Goal: Book appointment/travel/reservation

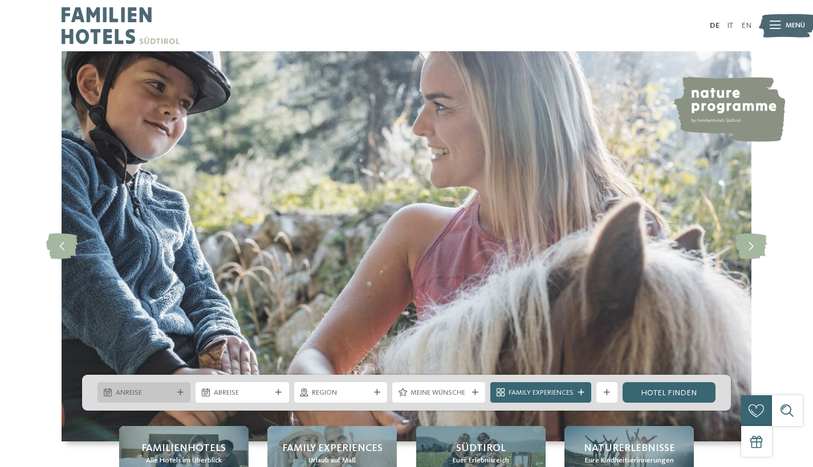
click at [184, 390] on icon at bounding box center [180, 393] width 6 height 6
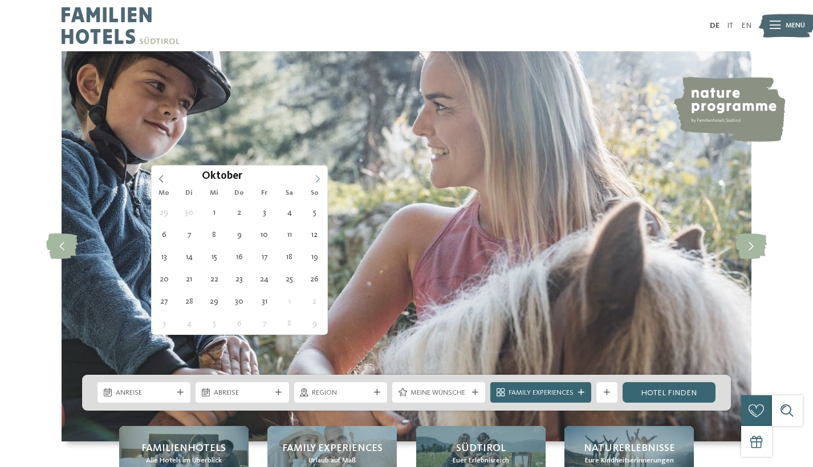
click at [316, 175] on icon at bounding box center [318, 179] width 8 height 8
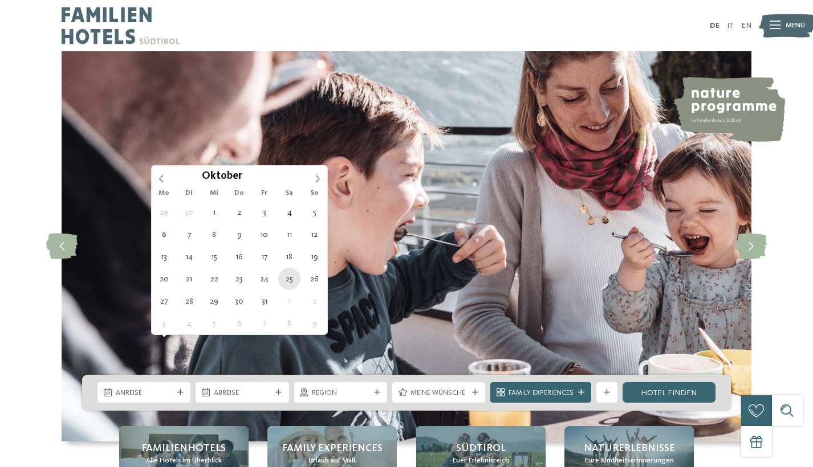
type div "[DATE]"
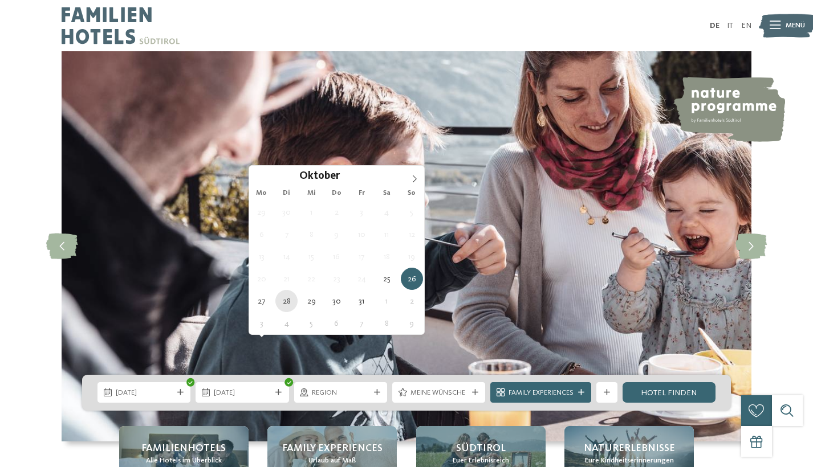
type div "[DATE]"
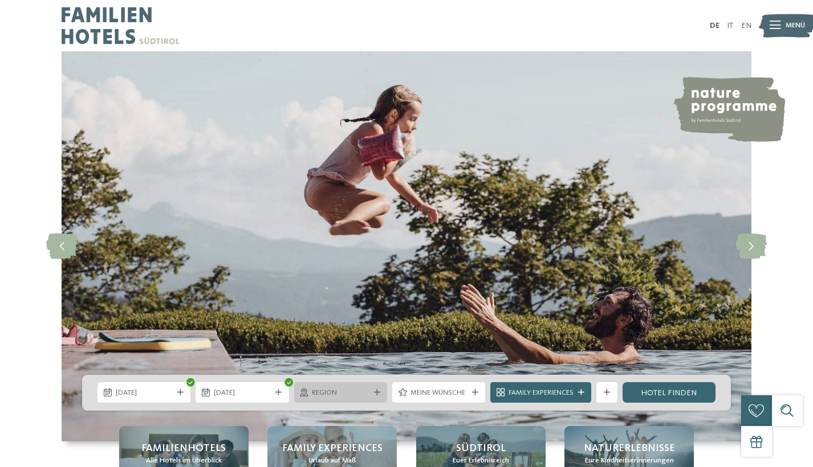
click at [369, 388] on span "Region" at bounding box center [340, 393] width 57 height 10
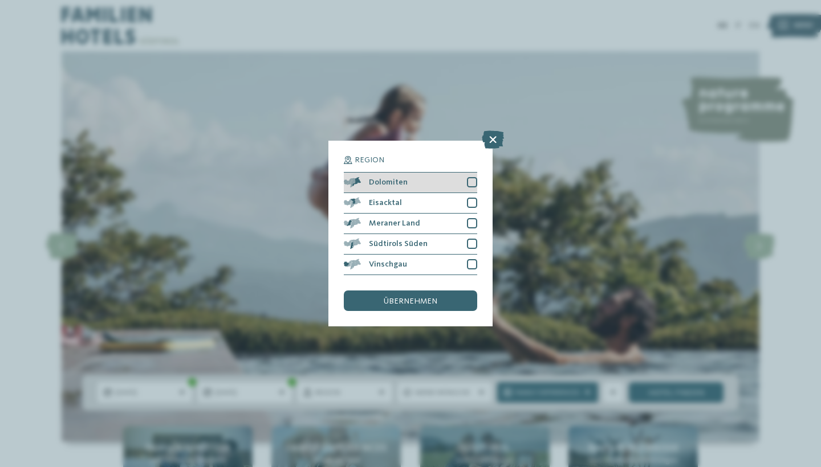
scroll to position [80, 0]
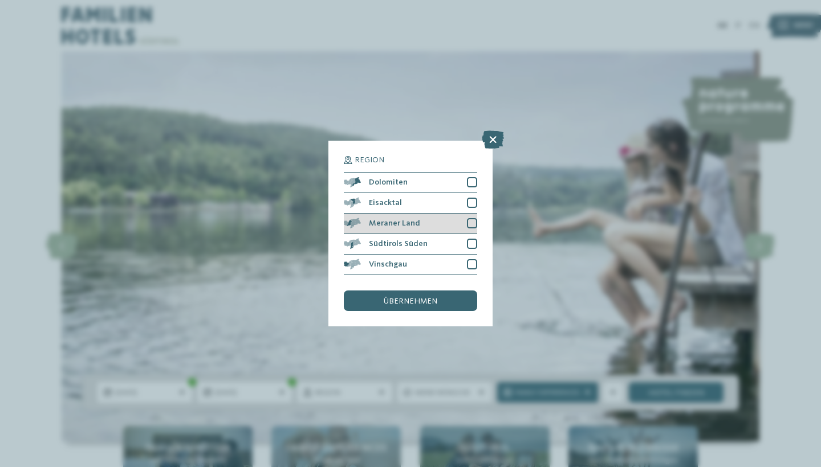
click at [477, 218] on div at bounding box center [472, 223] width 10 height 10
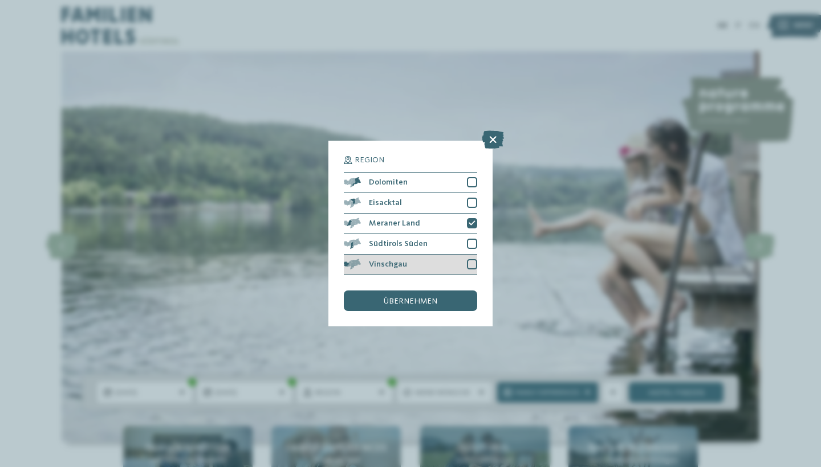
click at [477, 259] on div at bounding box center [472, 264] width 10 height 10
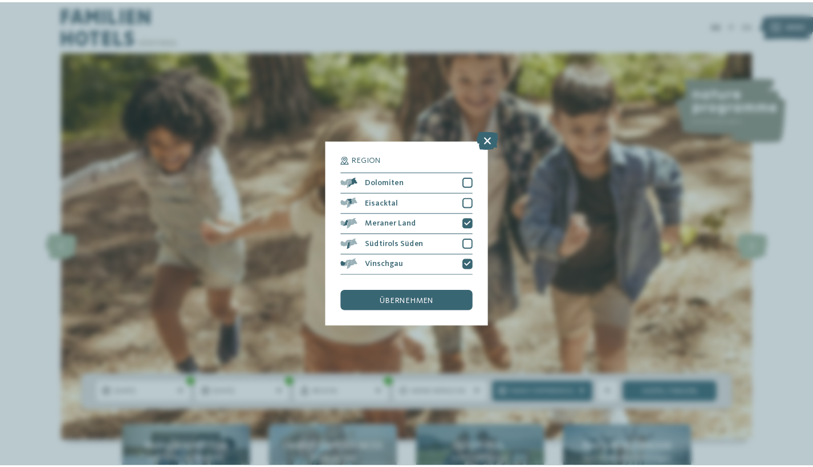
scroll to position [121, 0]
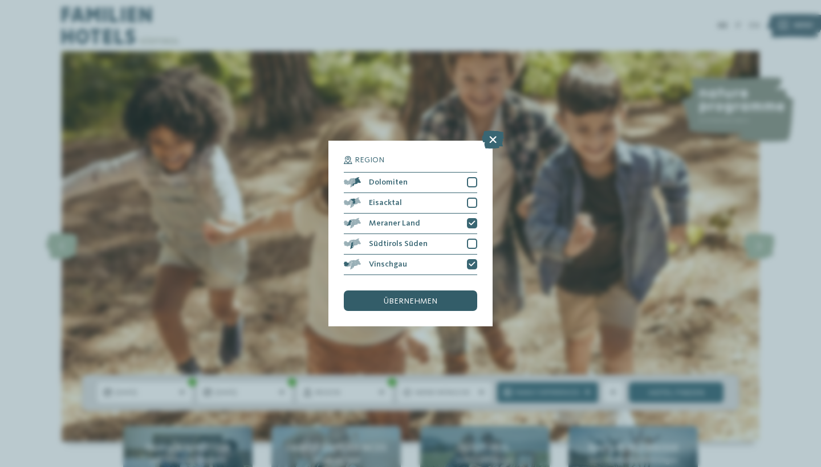
click at [406, 298] on span "übernehmen" at bounding box center [411, 302] width 54 height 8
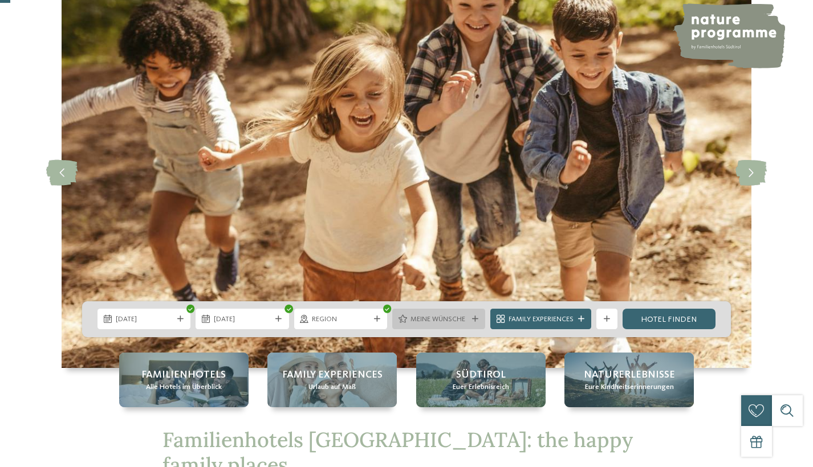
scroll to position [77, 0]
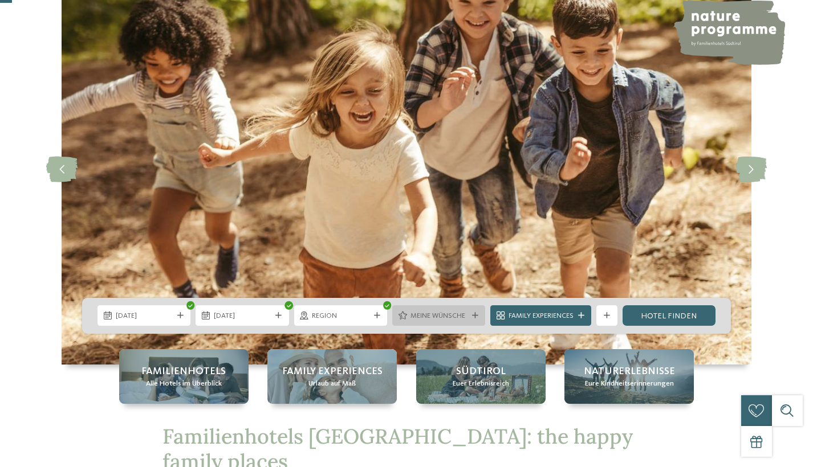
click at [470, 311] on div "Meine Wünsche" at bounding box center [439, 316] width 62 height 11
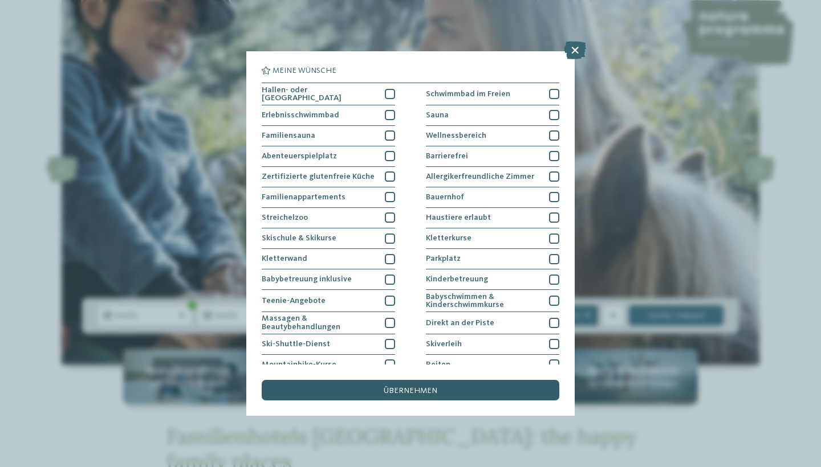
click at [450, 380] on div "übernehmen" at bounding box center [411, 390] width 298 height 21
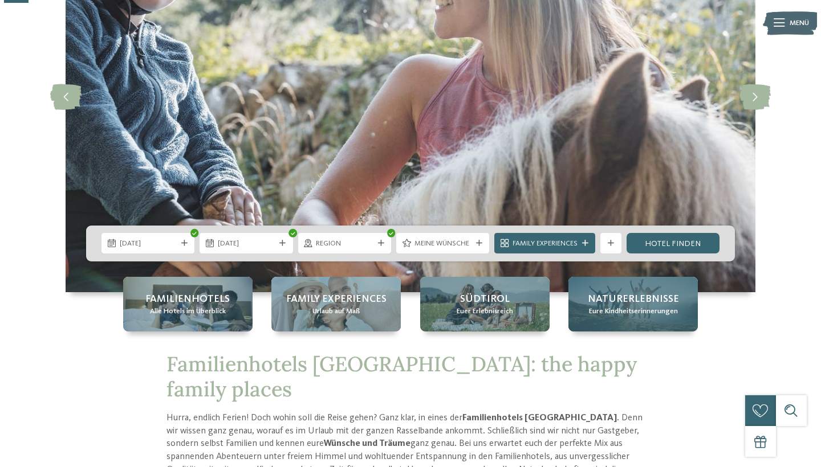
scroll to position [160, 0]
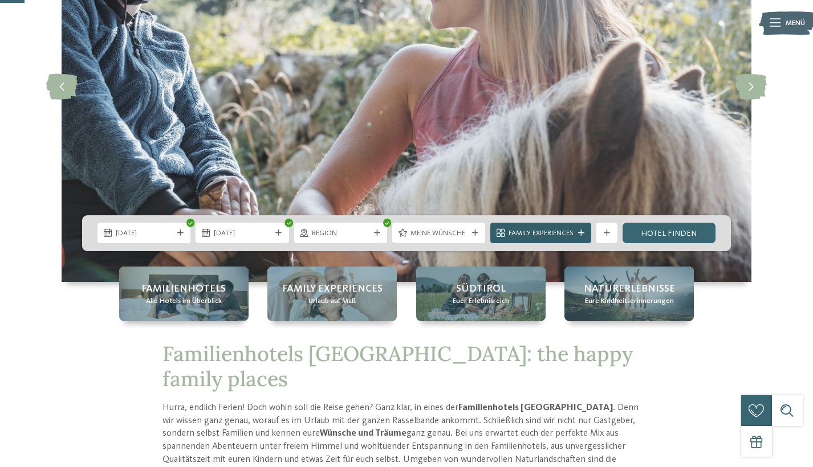
click at [574, 229] on span "Family Experiences" at bounding box center [541, 234] width 65 height 10
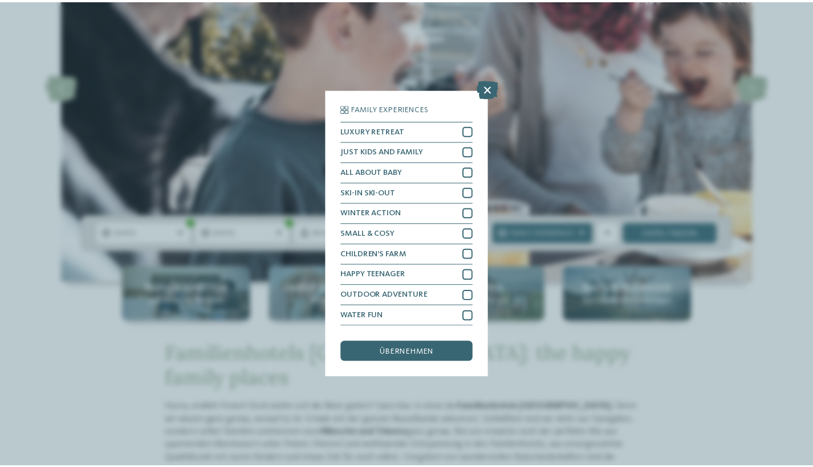
scroll to position [295, 0]
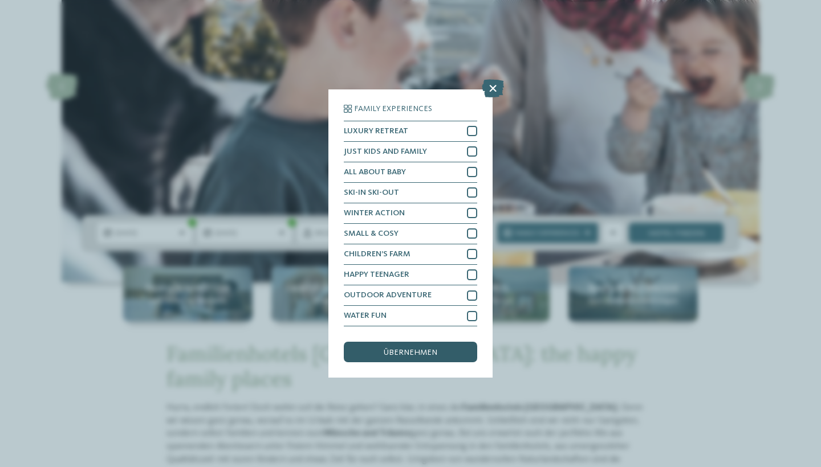
click at [419, 349] on span "übernehmen" at bounding box center [411, 353] width 54 height 8
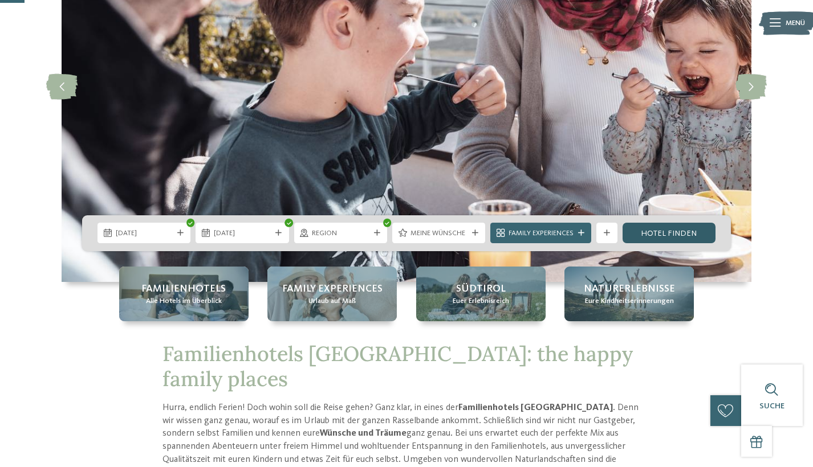
click at [715, 223] on link "Hotel finden" at bounding box center [669, 233] width 93 height 21
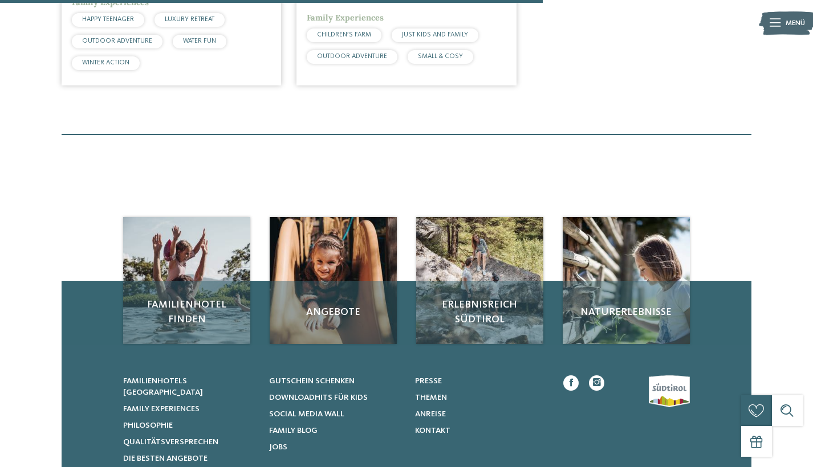
scroll to position [1197, 0]
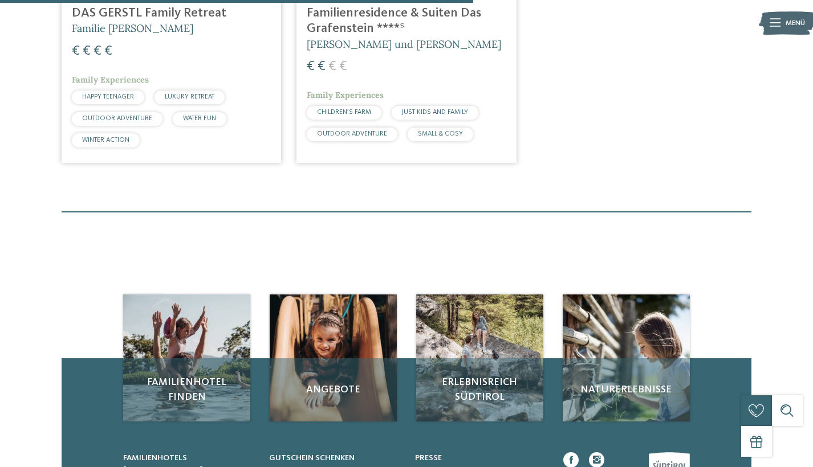
click at [368, 36] on h4 "Familienresidence & Suiten Das Grafenstein ****ˢ" at bounding box center [406, 21] width 199 height 31
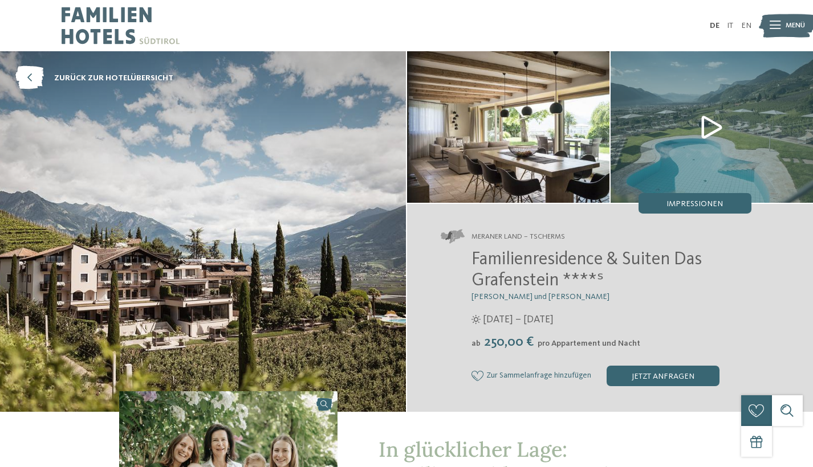
click at [714, 153] on img at bounding box center [712, 127] width 202 height 152
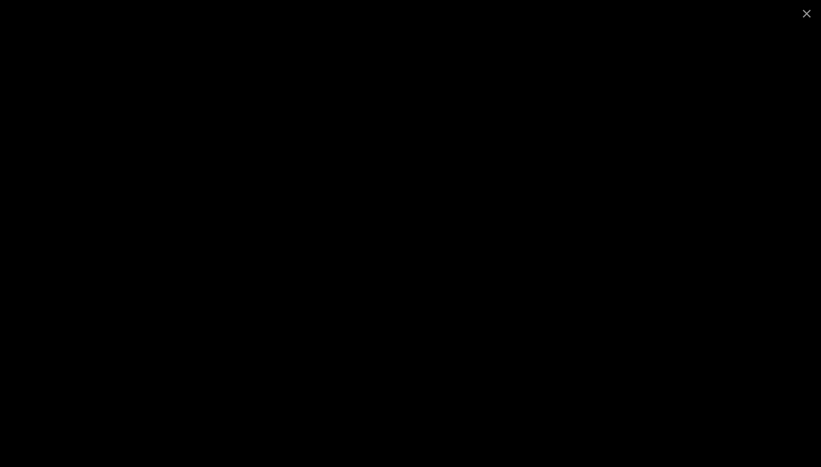
click at [733, 154] on div at bounding box center [410, 233] width 821 height 467
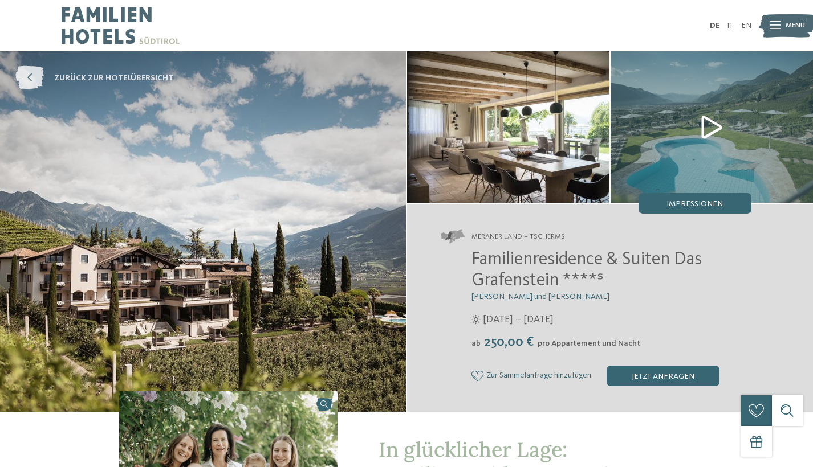
click at [39, 90] on icon at bounding box center [29, 78] width 29 height 23
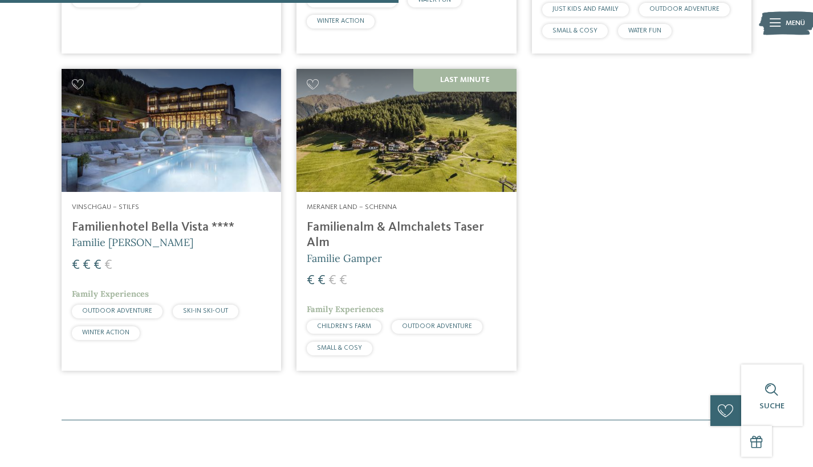
scroll to position [1000, 0]
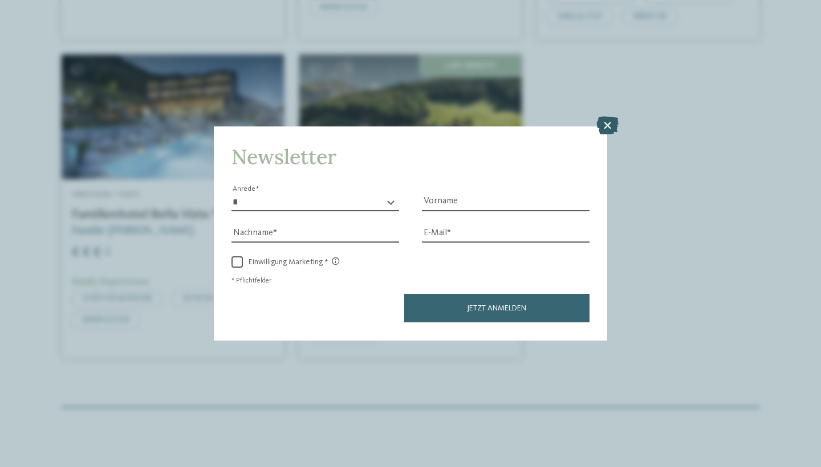
click at [619, 117] on icon at bounding box center [607, 126] width 22 height 18
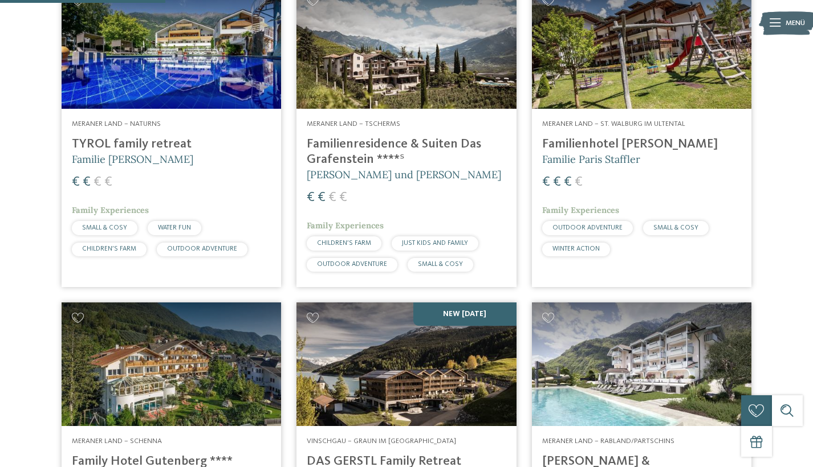
scroll to position [414, 0]
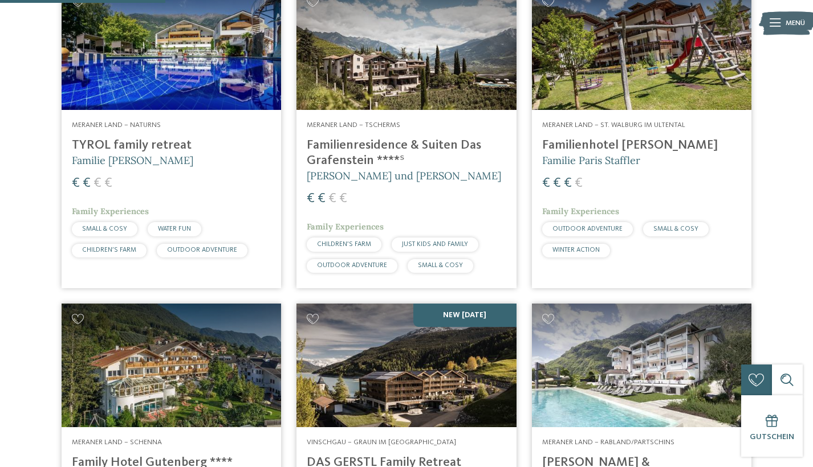
click at [179, 153] on h4 "TYROL family retreat" at bounding box center [171, 145] width 199 height 15
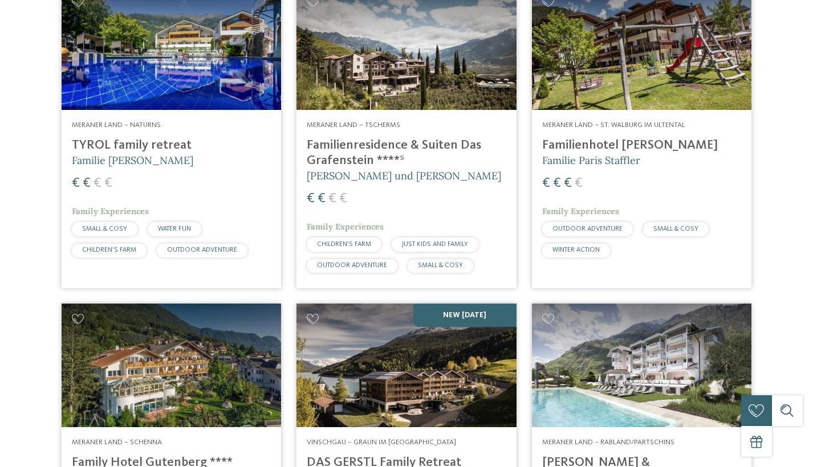
scroll to position [0, 0]
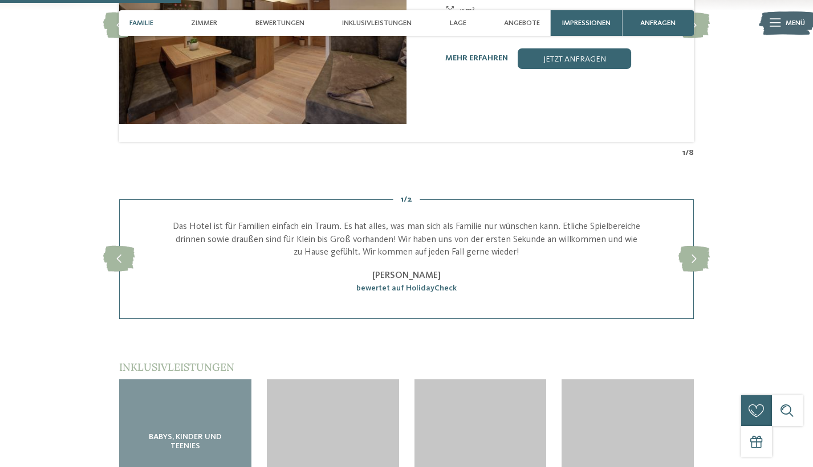
scroll to position [1176, 0]
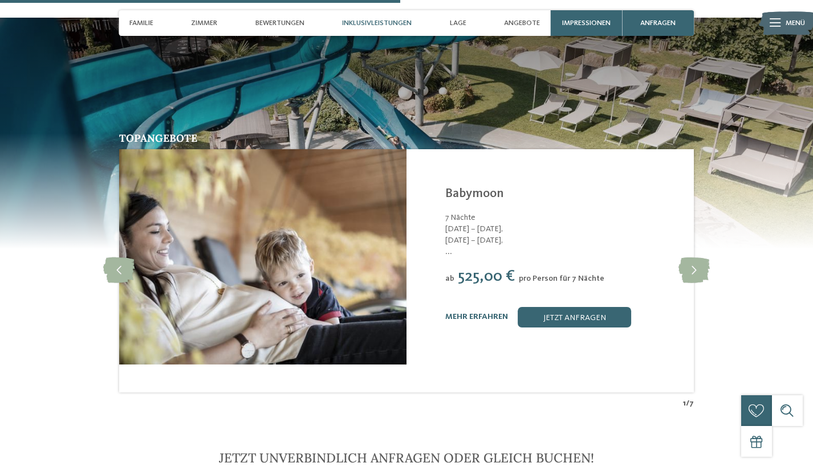
scroll to position [2138, 0]
